Goal: Information Seeking & Learning: Learn about a topic

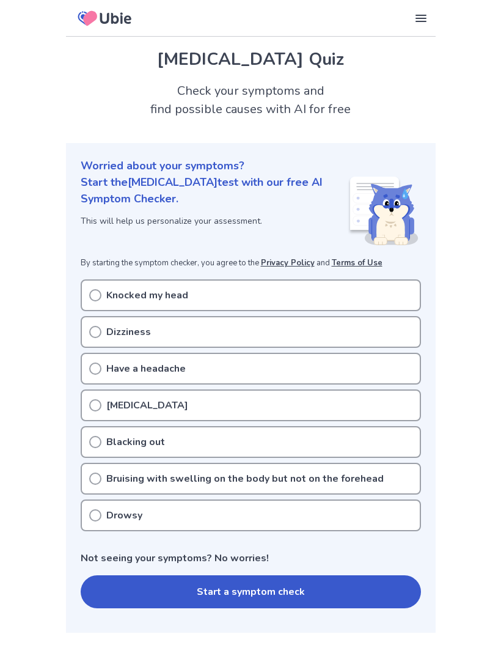
click at [92, 444] on icon at bounding box center [95, 442] width 12 height 12
click at [90, 443] on circle at bounding box center [95, 442] width 11 height 11
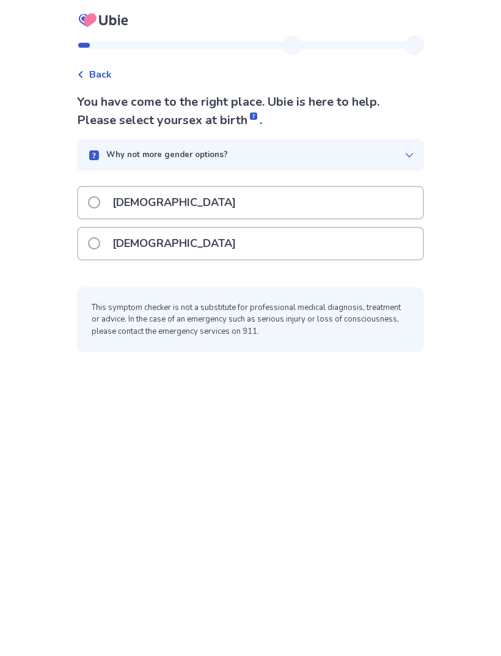
click at [261, 244] on div "[DEMOGRAPHIC_DATA]" at bounding box center [250, 243] width 345 height 31
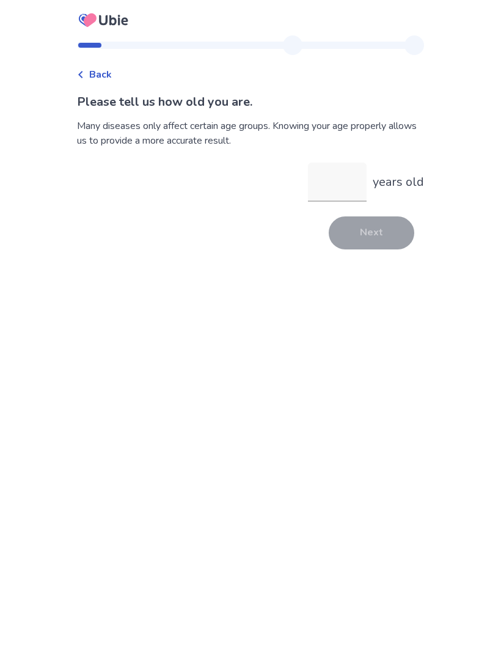
click at [329, 181] on input "years old" at bounding box center [337, 182] width 59 height 39
type input "**"
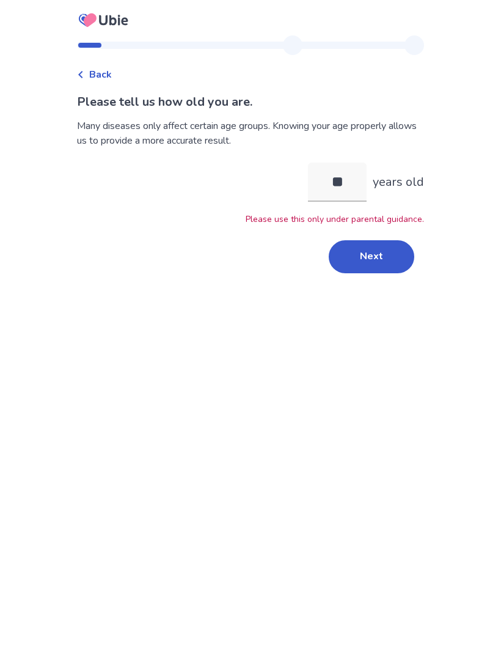
click at [389, 260] on button "Next" at bounding box center [372, 256] width 86 height 33
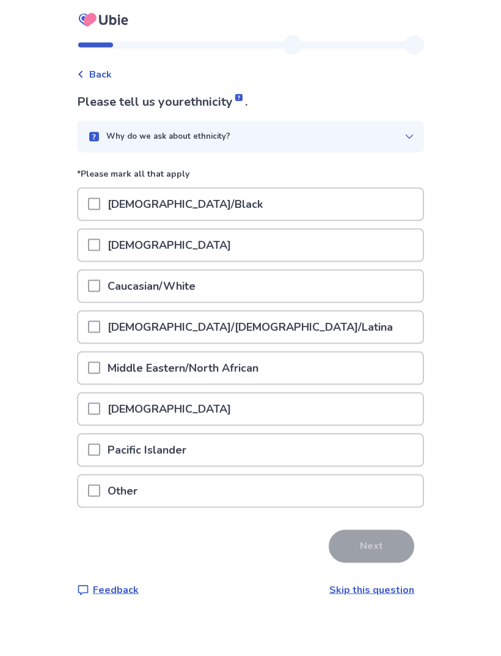
scroll to position [34, 0]
click at [100, 271] on div at bounding box center [94, 286] width 12 height 31
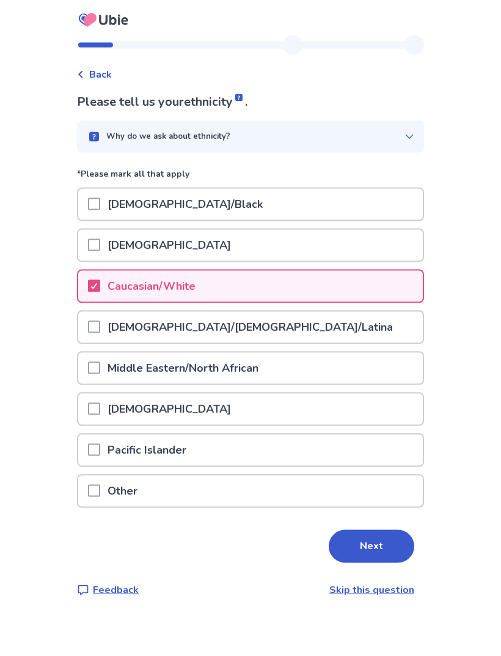
scroll to position [35, 0]
click at [334, 530] on button "Next" at bounding box center [372, 546] width 86 height 33
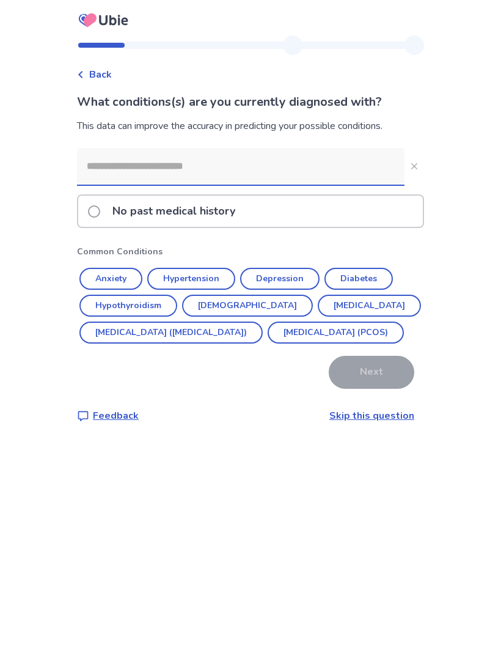
click at [112, 216] on label "No past medical history" at bounding box center [165, 211] width 155 height 31
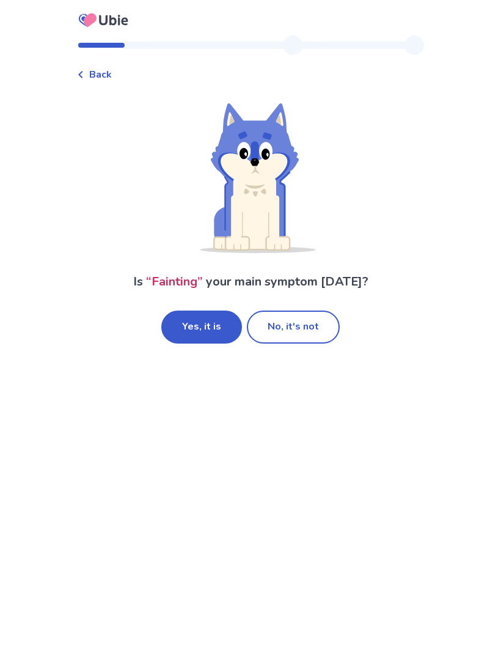
click at [262, 336] on button "No, it's not" at bounding box center [293, 327] width 93 height 33
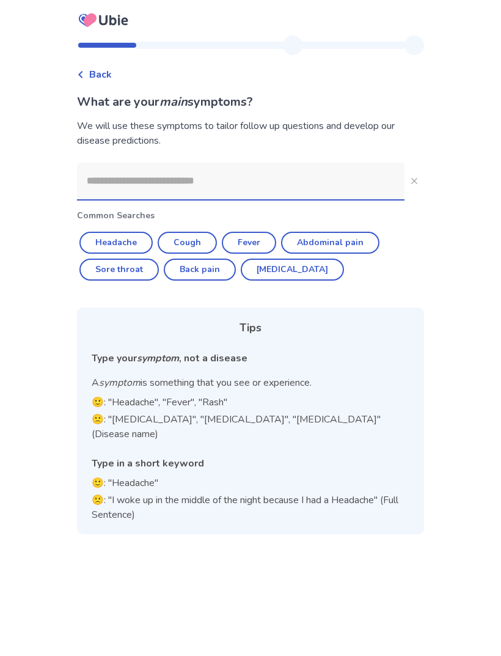
click at [105, 240] on button "Headache" at bounding box center [115, 243] width 73 height 22
type input "********"
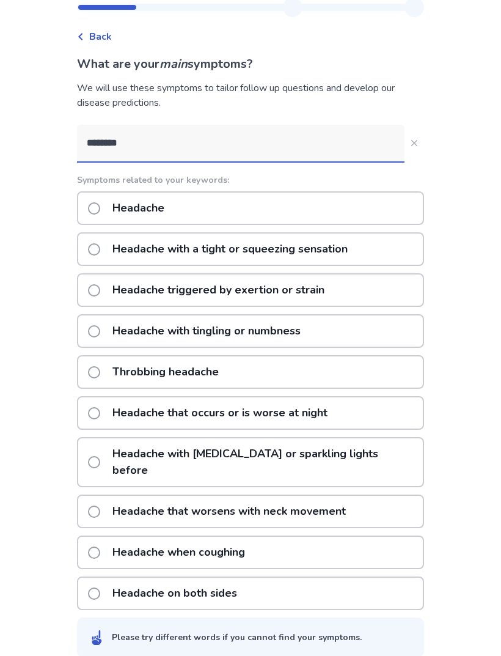
scroll to position [39, 0]
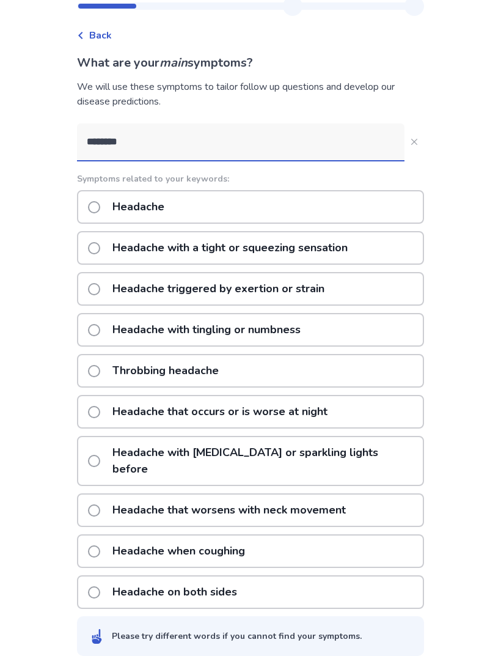
click at [122, 238] on p "Headache with a tight or squeezing sensation" at bounding box center [230, 247] width 250 height 31
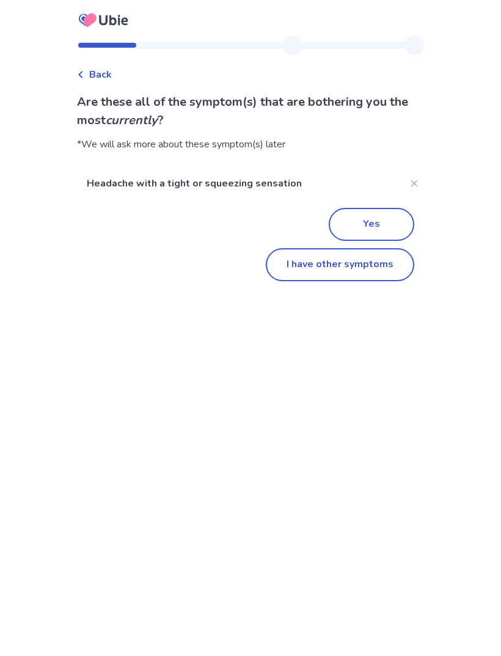
click at [366, 212] on button "Yes" at bounding box center [372, 224] width 86 height 33
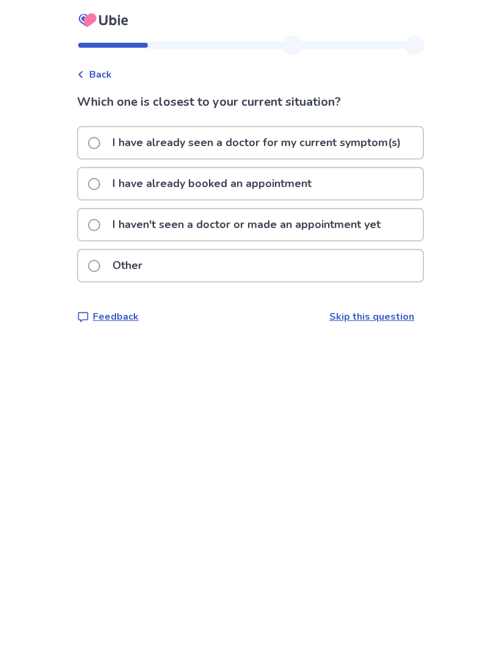
click at [93, 221] on div "I haven't seen a doctor or made an appointment yet" at bounding box center [250, 224] width 345 height 31
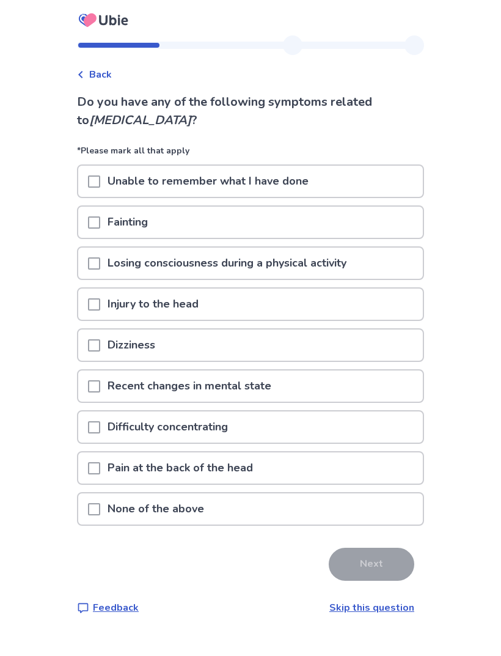
click at [92, 300] on div "Injury to the head" at bounding box center [250, 304] width 345 height 31
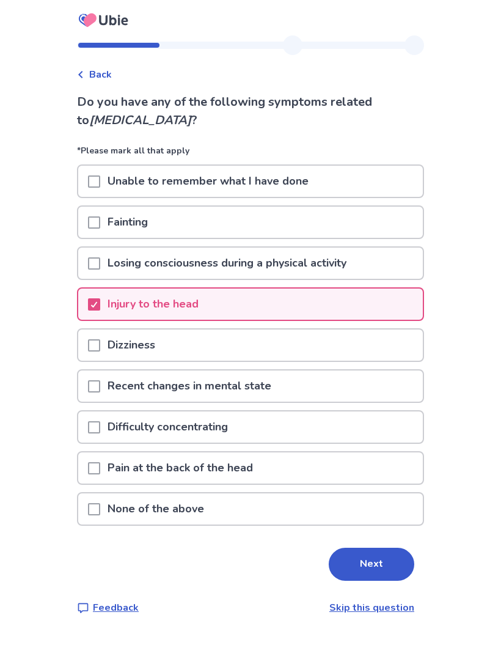
click at [97, 425] on span at bounding box center [94, 427] width 12 height 12
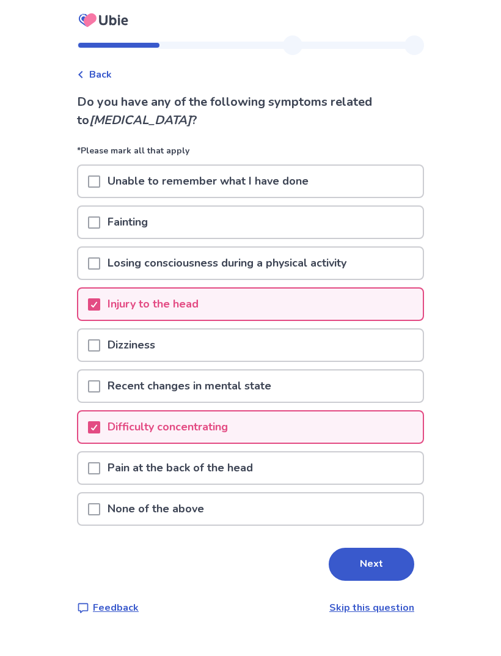
click at [97, 183] on span at bounding box center [94, 181] width 12 height 12
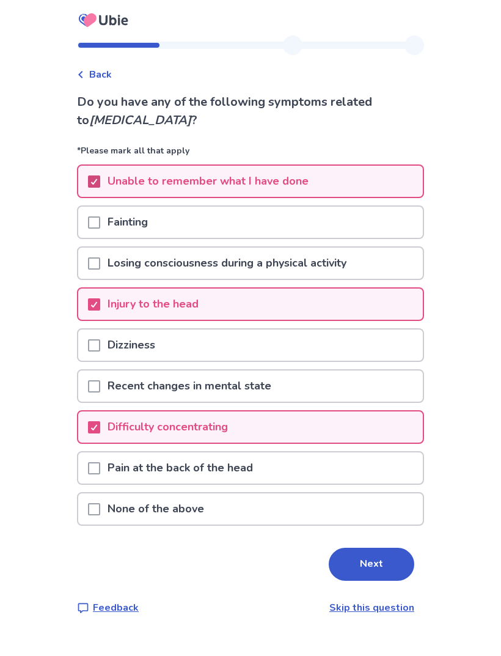
click at [371, 577] on button "Next" at bounding box center [372, 564] width 86 height 33
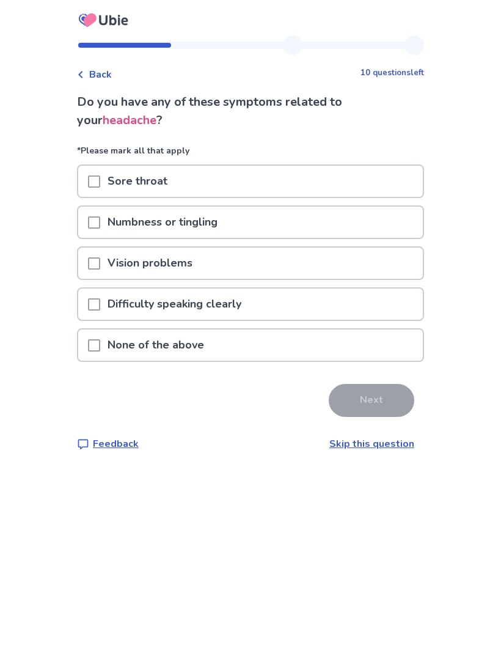
click at [90, 219] on div "Numbness or tingling" at bounding box center [250, 222] width 345 height 31
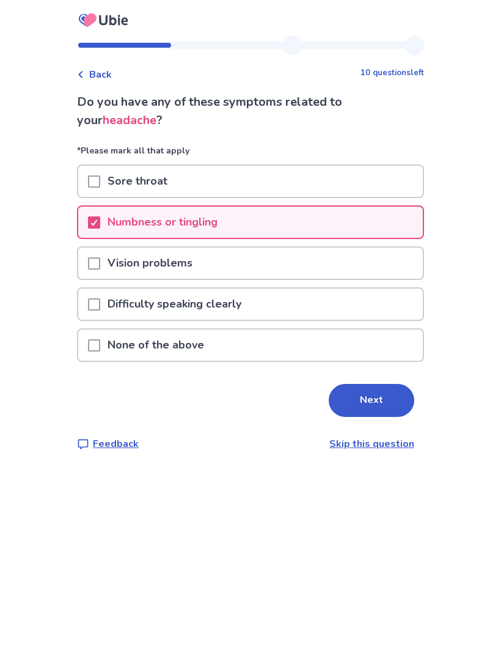
click at [339, 407] on button "Next" at bounding box center [372, 400] width 86 height 33
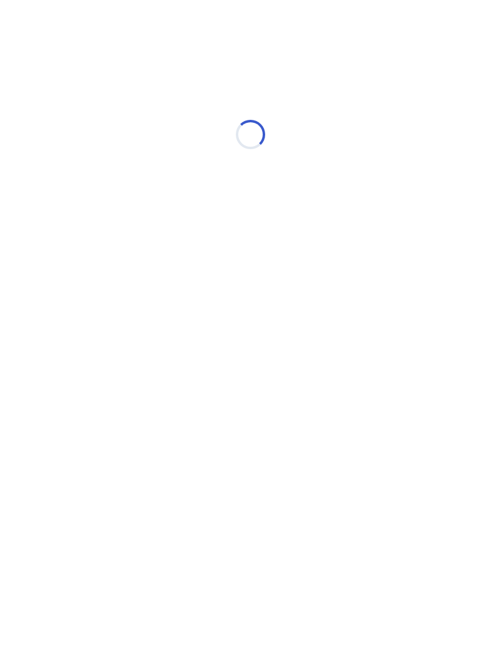
select select "*"
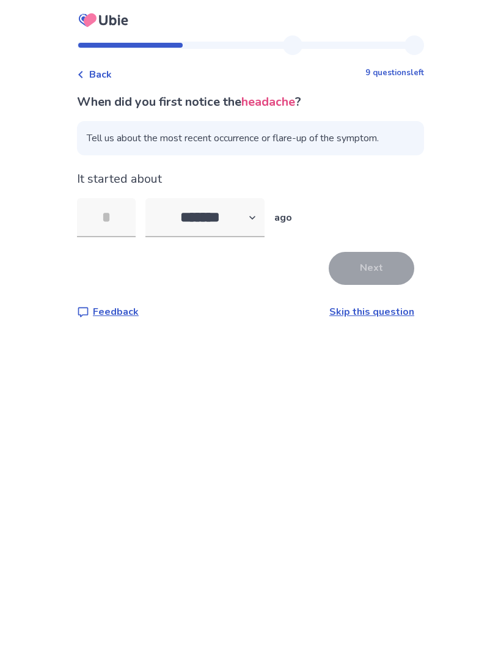
click at [97, 204] on input "tel" at bounding box center [106, 217] width 59 height 39
type input "*"
click at [388, 264] on button "Next" at bounding box center [372, 268] width 86 height 33
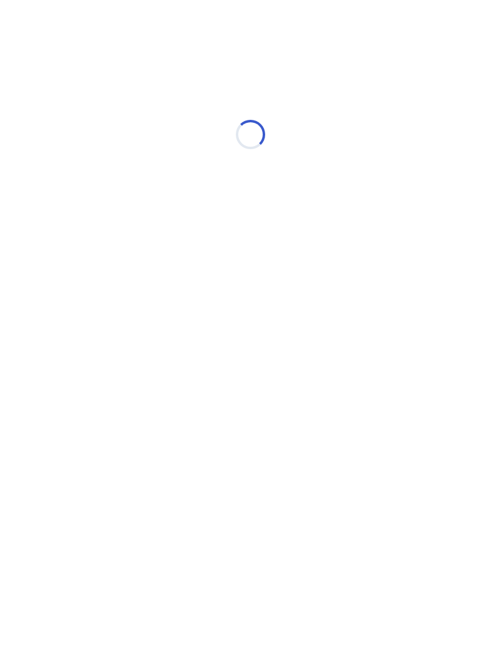
select select "*"
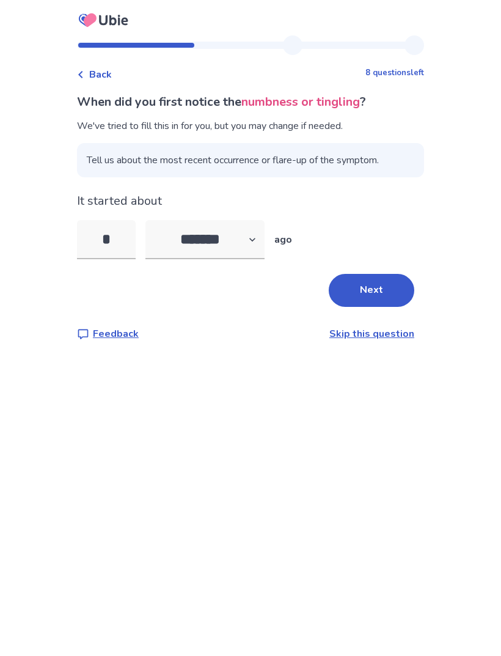
click at [371, 287] on button "Next" at bounding box center [372, 290] width 86 height 33
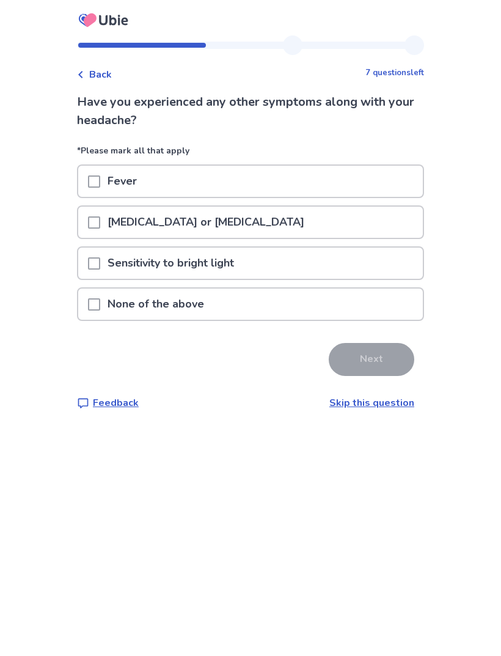
click at [96, 313] on div at bounding box center [94, 304] width 12 height 31
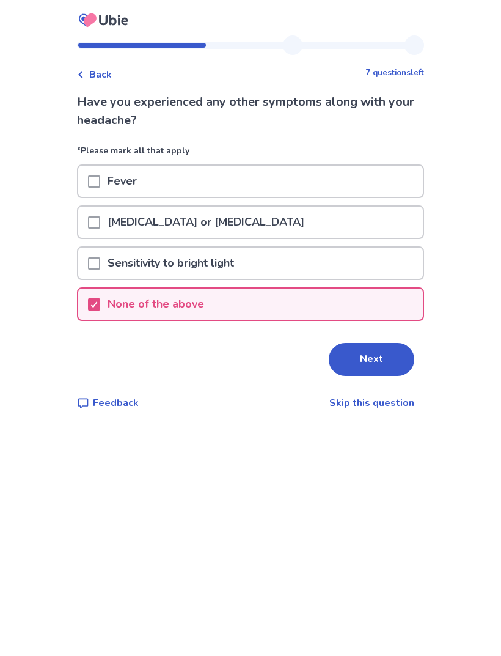
click at [98, 264] on span at bounding box center [94, 263] width 12 height 12
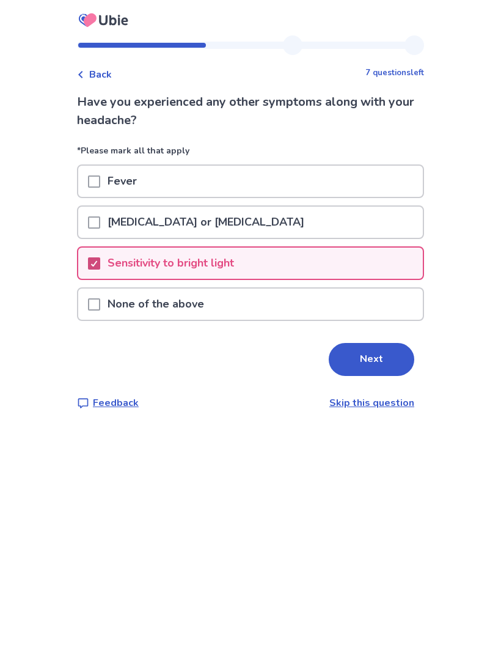
click at [362, 346] on button "Next" at bounding box center [372, 359] width 86 height 33
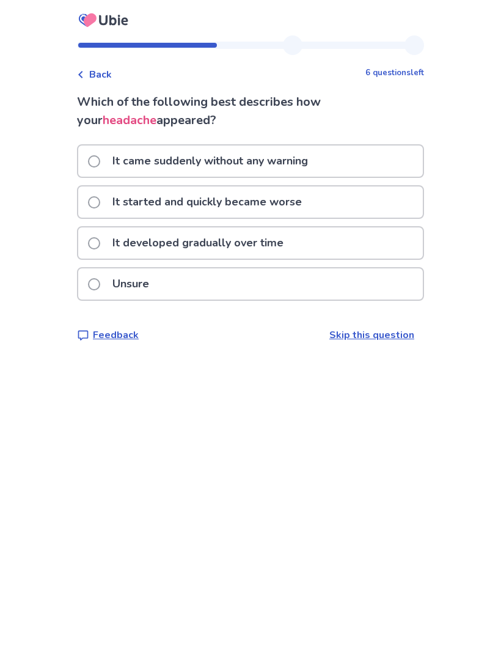
click at [108, 283] on label "Unsure" at bounding box center [122, 283] width 68 height 31
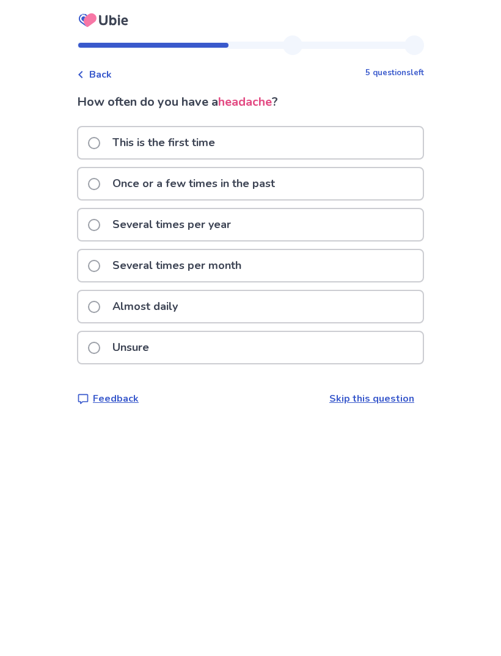
click at [96, 348] on span at bounding box center [94, 348] width 12 height 12
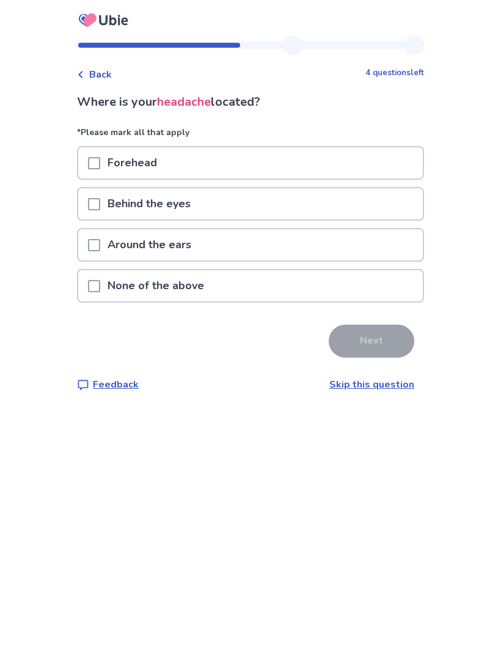
click at [357, 153] on div "Forehead" at bounding box center [250, 162] width 345 height 31
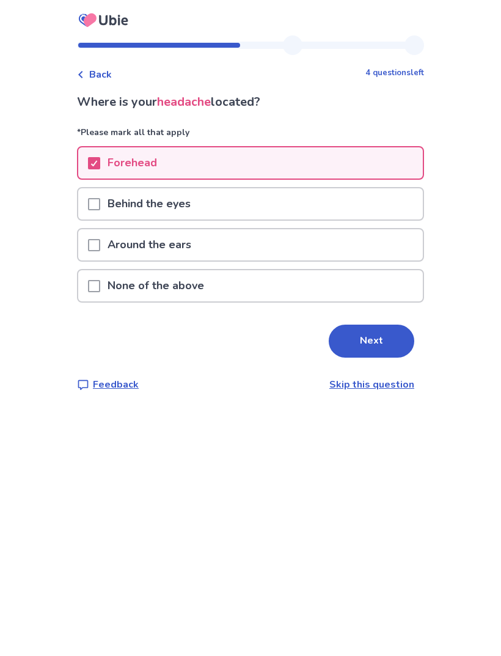
click at [334, 201] on div "Behind the eyes" at bounding box center [250, 203] width 345 height 31
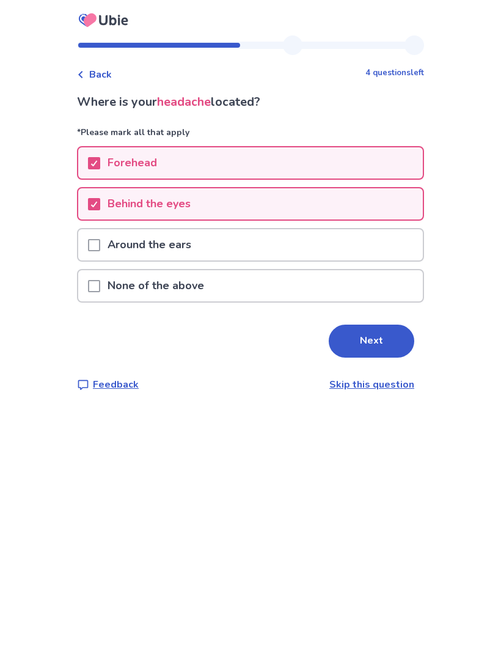
click at [381, 347] on button "Next" at bounding box center [372, 341] width 86 height 33
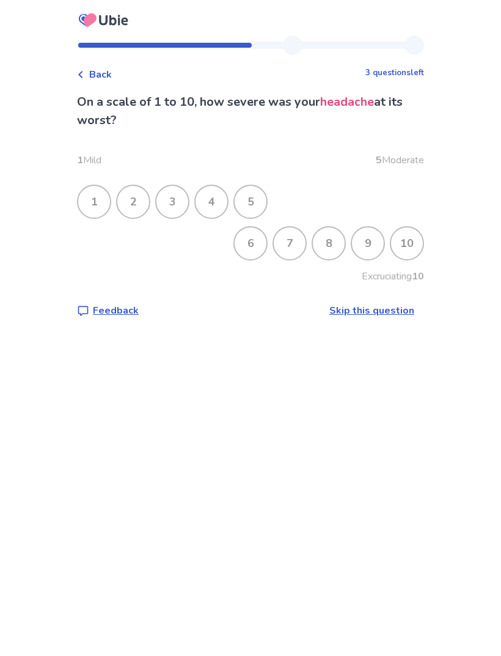
click at [223, 195] on div "4" at bounding box center [212, 202] width 32 height 32
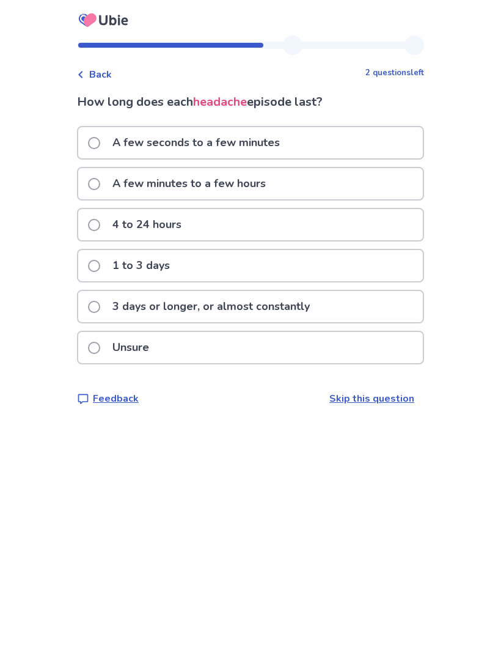
click at [100, 347] on span at bounding box center [94, 348] width 12 height 12
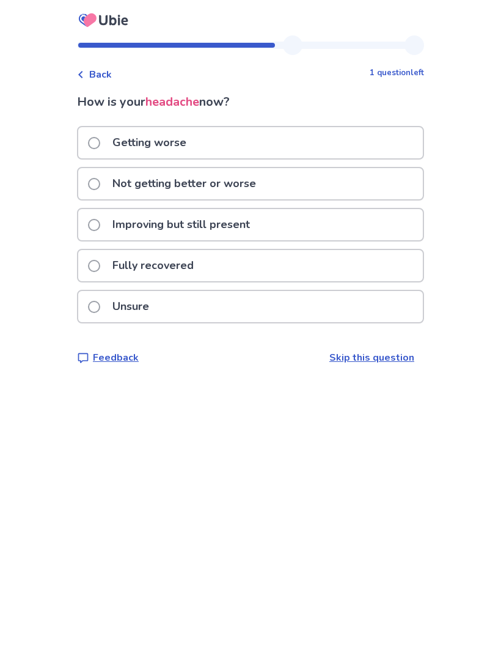
click at [350, 175] on div "Not getting better or worse" at bounding box center [250, 183] width 345 height 31
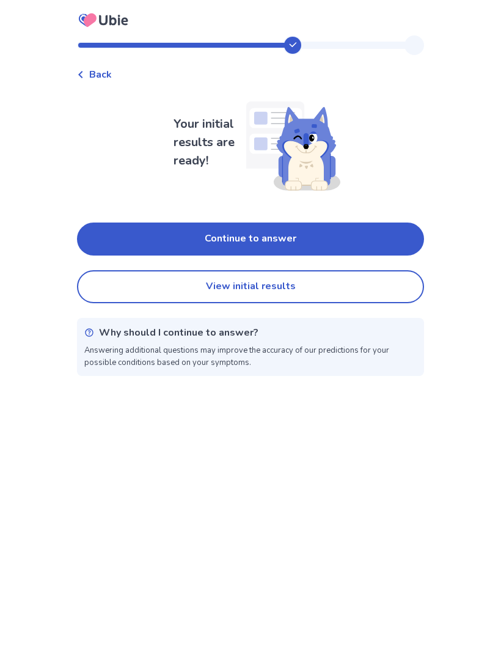
click at [372, 240] on button "Continue to answer" at bounding box center [250, 239] width 347 height 33
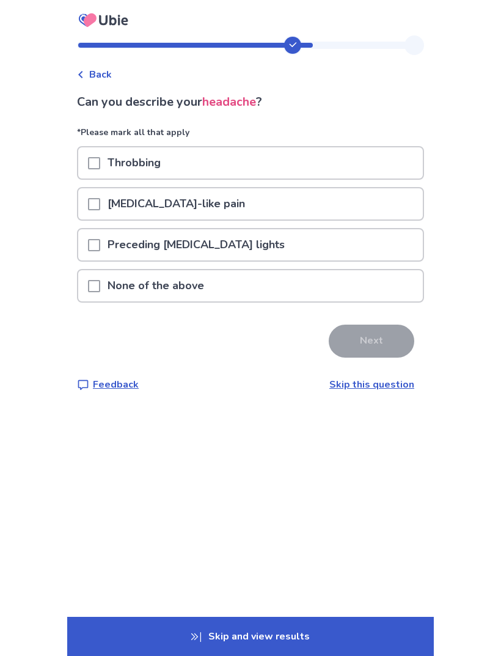
click at [351, 158] on div "Throbbing" at bounding box center [250, 162] width 345 height 31
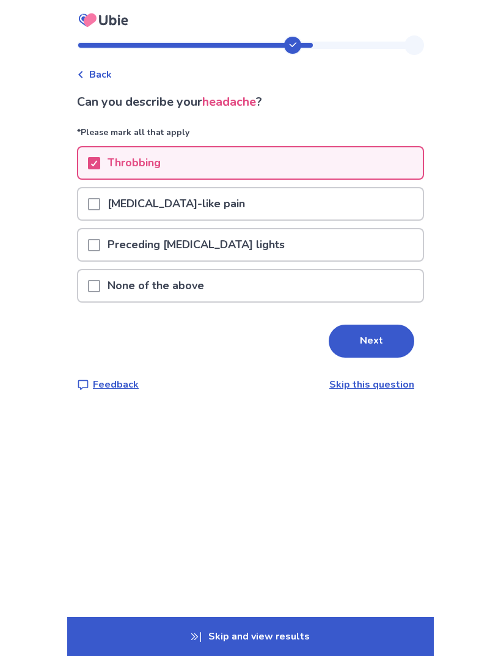
click at [340, 190] on div "Electric shock-like pain" at bounding box center [250, 203] width 345 height 31
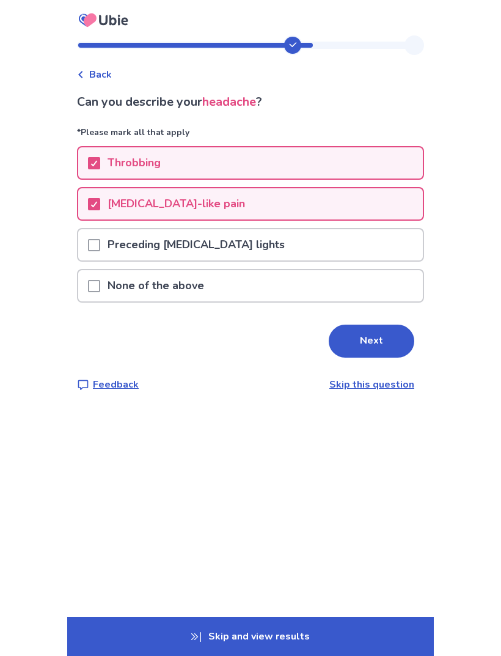
click at [376, 339] on button "Next" at bounding box center [372, 341] width 86 height 33
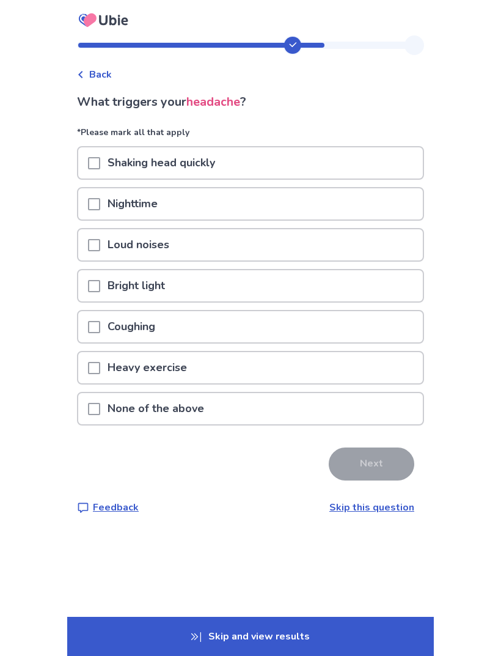
click at [323, 272] on div "Bright light" at bounding box center [250, 285] width 345 height 31
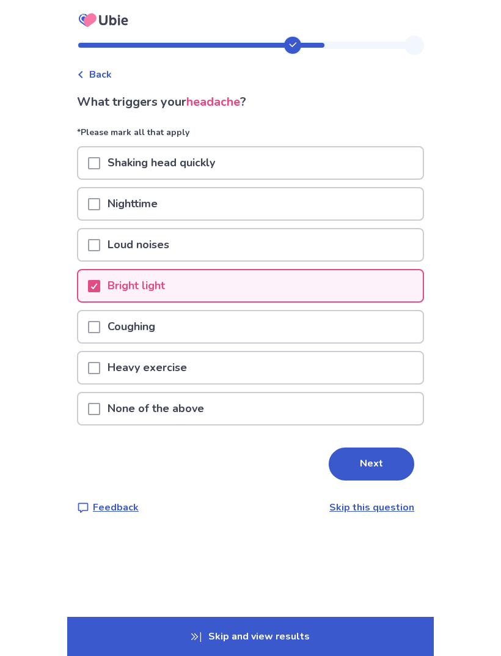
click at [95, 372] on span at bounding box center [94, 368] width 12 height 12
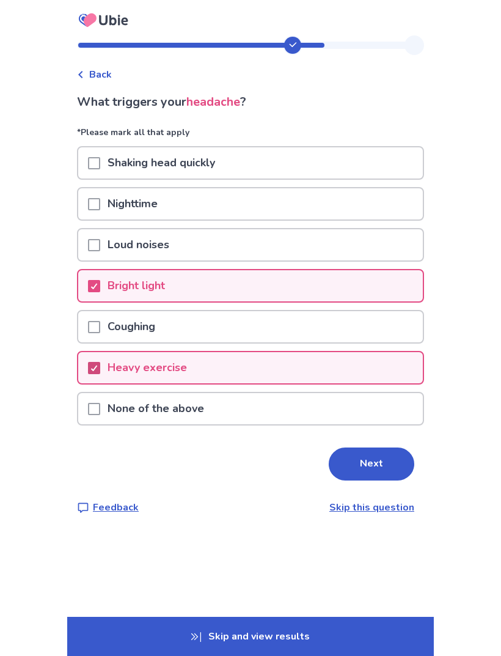
click at [341, 474] on button "Next" at bounding box center [372, 464] width 86 height 33
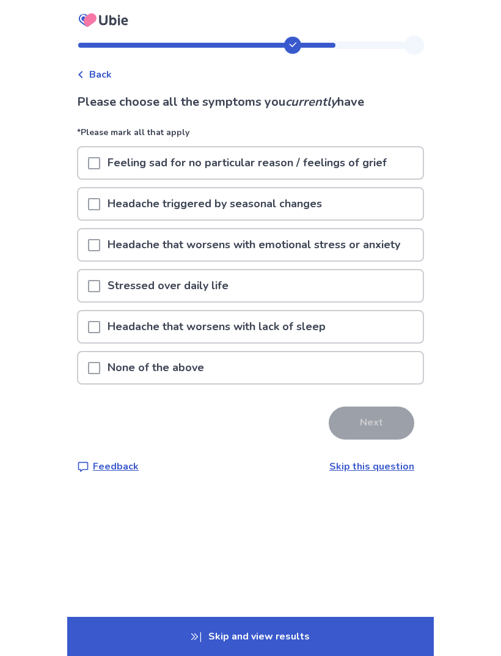
click at [373, 144] on p "*Please mark all that apply" at bounding box center [250, 136] width 347 height 20
click at [356, 158] on p "Feeling sad for no particular reason / feelings of grief" at bounding box center [247, 162] width 294 height 31
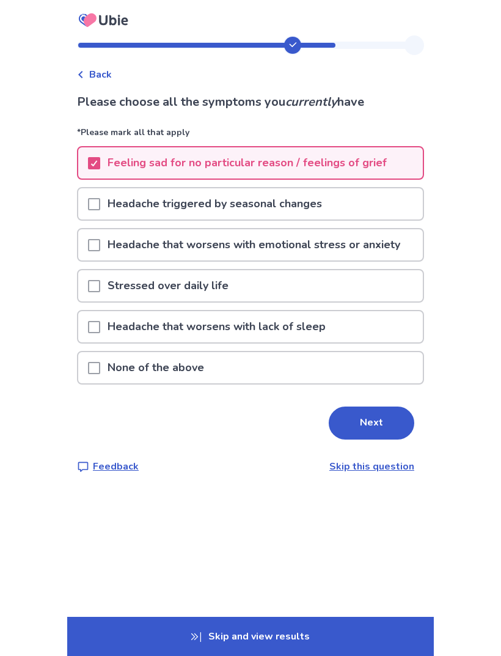
click at [340, 436] on button "Next" at bounding box center [372, 423] width 86 height 33
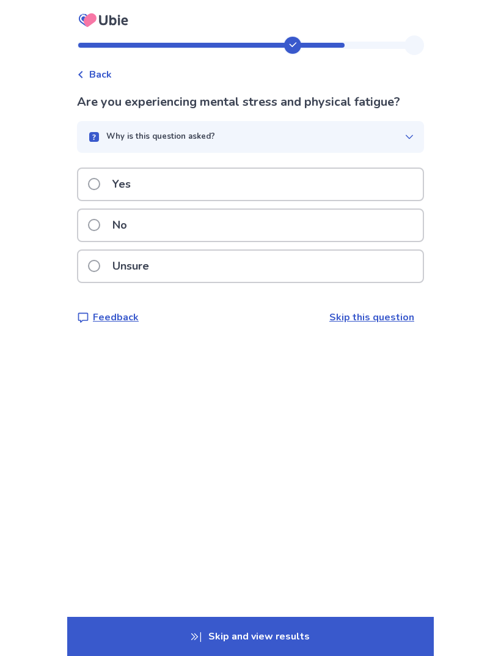
click at [338, 223] on div "No" at bounding box center [250, 225] width 345 height 31
click at [329, 215] on div "No" at bounding box center [250, 225] width 345 height 31
click at [326, 237] on div "No" at bounding box center [250, 225] width 345 height 31
click at [332, 230] on div "No" at bounding box center [250, 225] width 345 height 31
click at [333, 216] on div "No" at bounding box center [250, 225] width 345 height 31
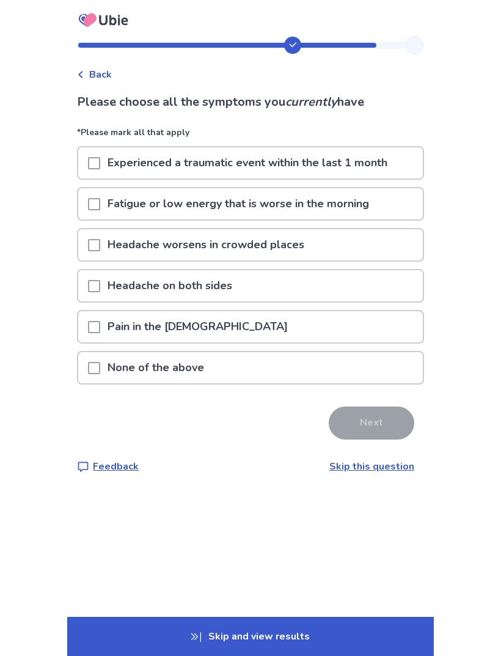
click at [363, 153] on p "Experienced a traumatic event within the last 1 month" at bounding box center [247, 162] width 295 height 31
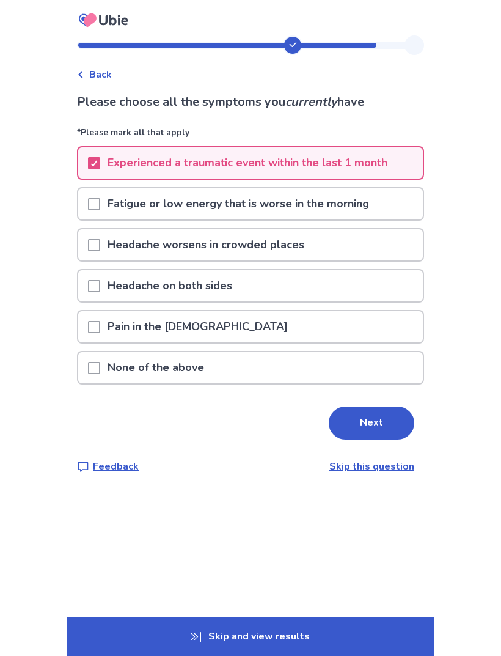
click at [367, 155] on p "Experienced a traumatic event within the last 1 month" at bounding box center [247, 162] width 295 height 31
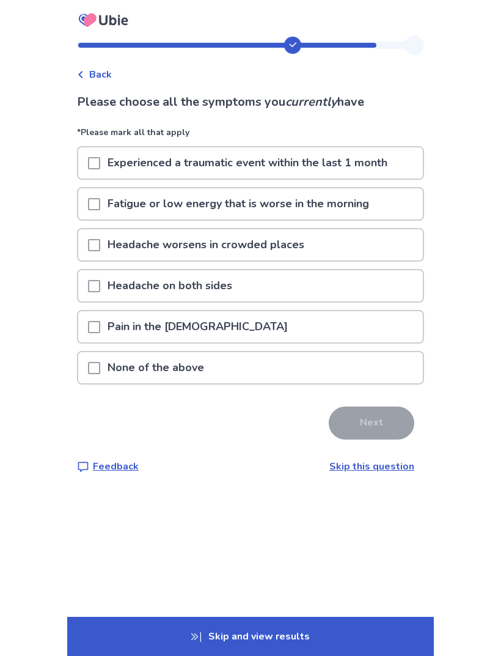
click at [336, 268] on div "Headache worsens in crowded places" at bounding box center [250, 248] width 347 height 41
click at [329, 284] on div "Headache on both sides" at bounding box center [250, 285] width 345 height 31
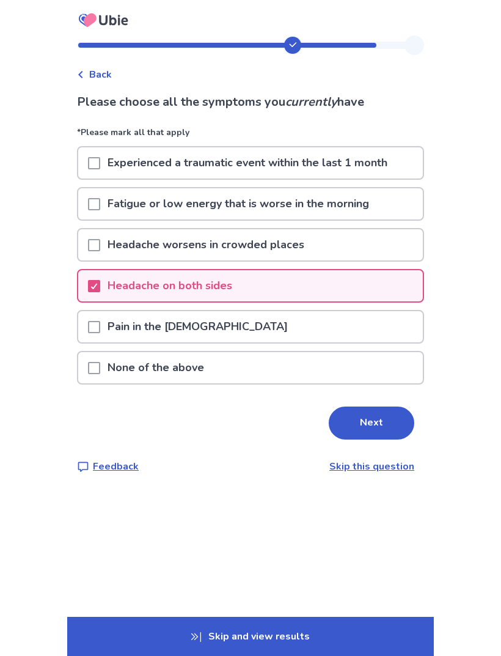
click at [371, 419] on button "Next" at bounding box center [372, 423] width 86 height 33
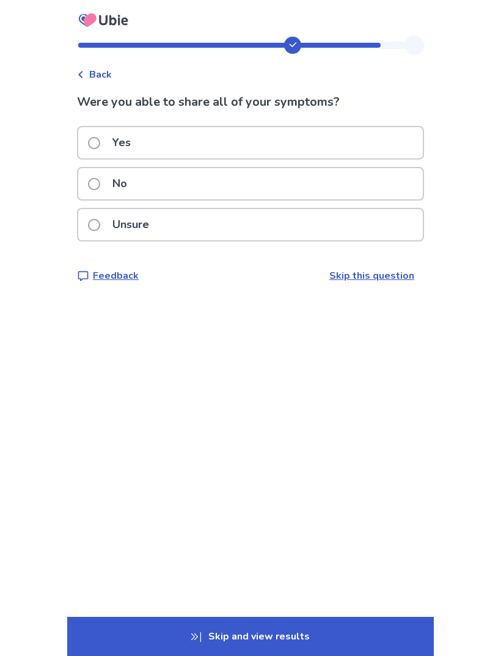
click at [356, 135] on div "Yes" at bounding box center [250, 142] width 345 height 31
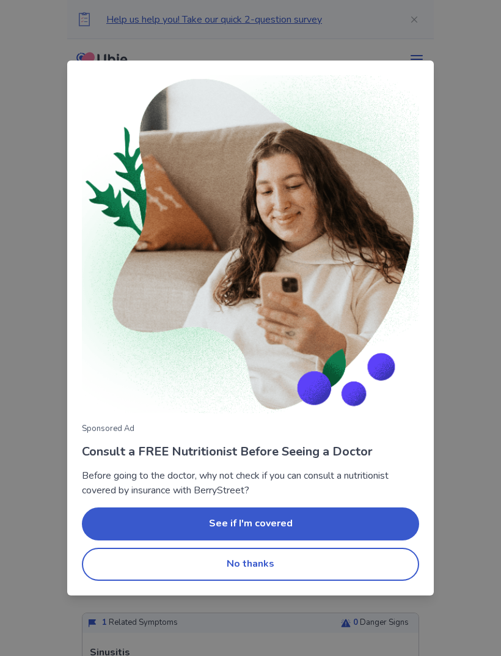
click at [127, 570] on button "No thanks" at bounding box center [250, 564] width 337 height 33
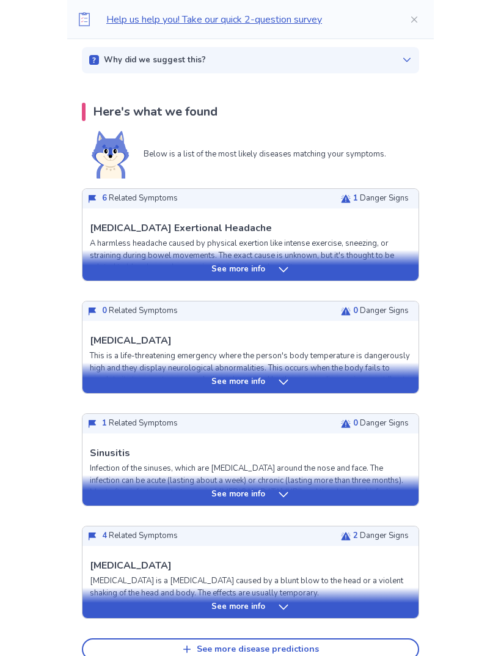
scroll to position [201, 0]
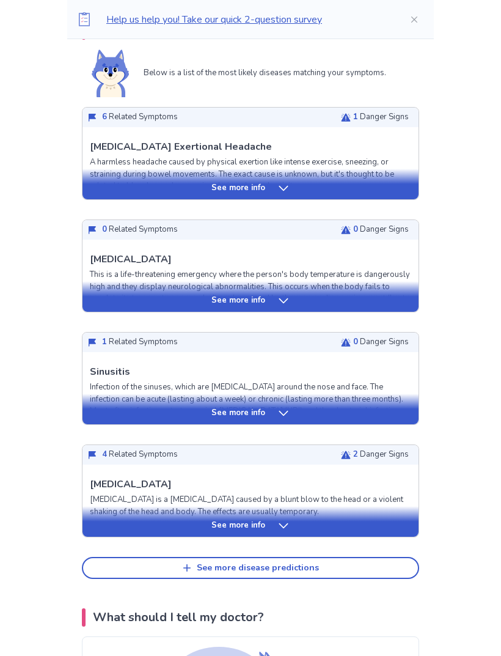
click at [118, 526] on div "See more info" at bounding box center [251, 526] width 336 height 12
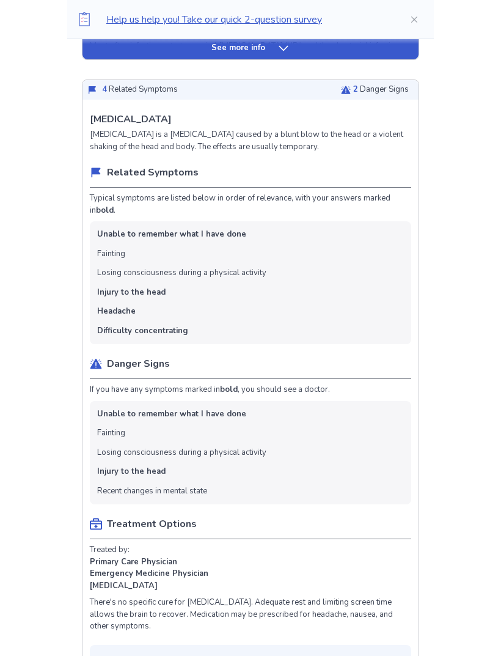
scroll to position [647, 0]
